Goal: Task Accomplishment & Management: Manage account settings

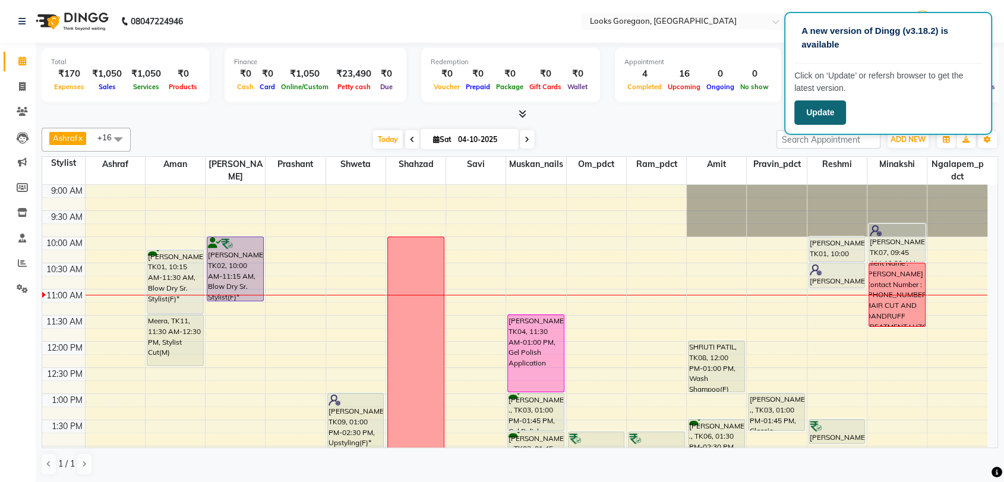
click at [814, 118] on button "Update" at bounding box center [820, 112] width 52 height 24
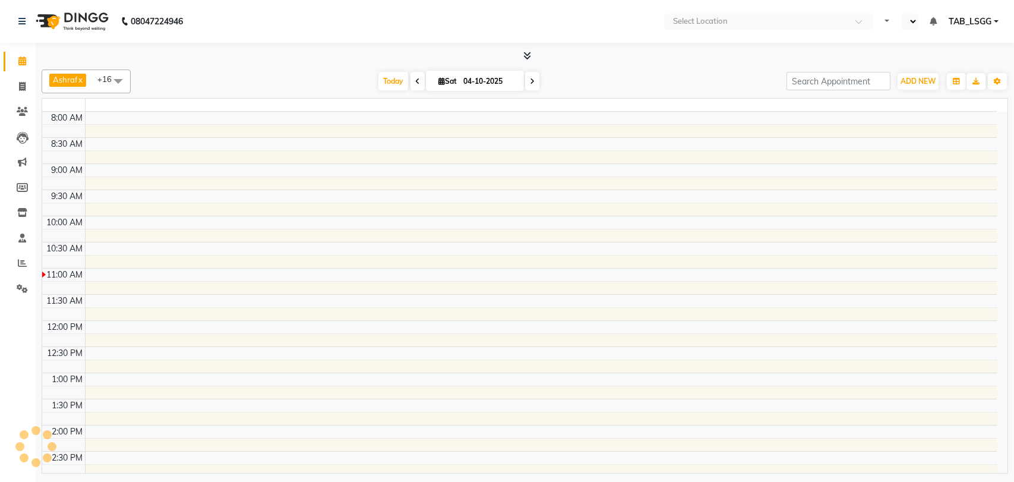
select select "en"
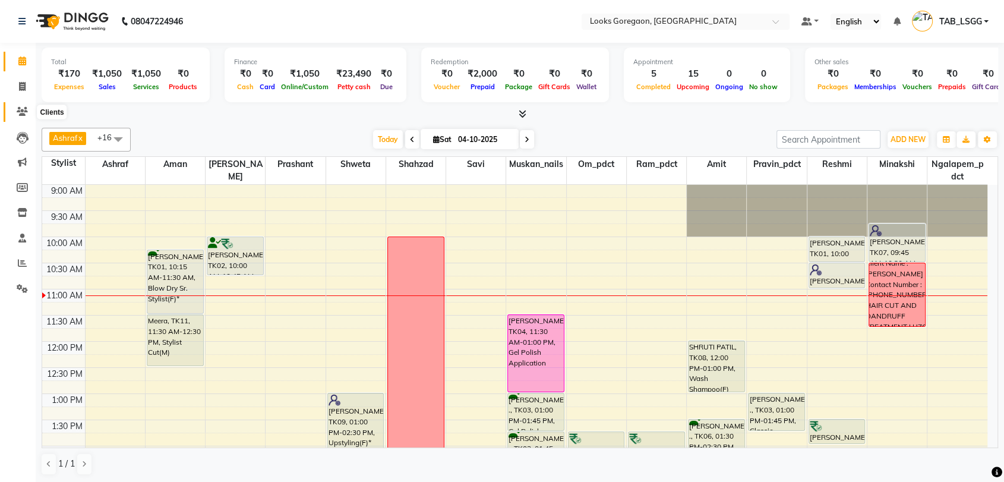
click at [23, 111] on icon at bounding box center [22, 111] width 11 height 9
